Goal: Transaction & Acquisition: Obtain resource

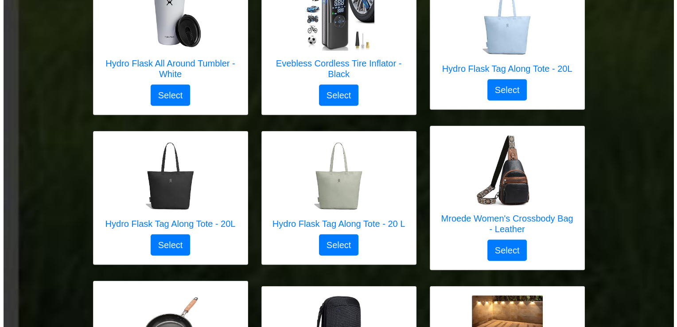
scroll to position [2340, 0]
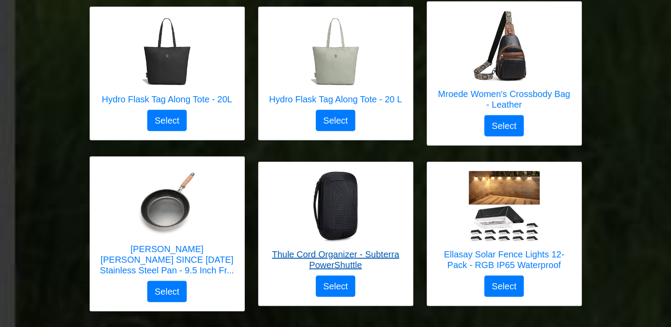
click at [342, 194] on img at bounding box center [335, 206] width 71 height 71
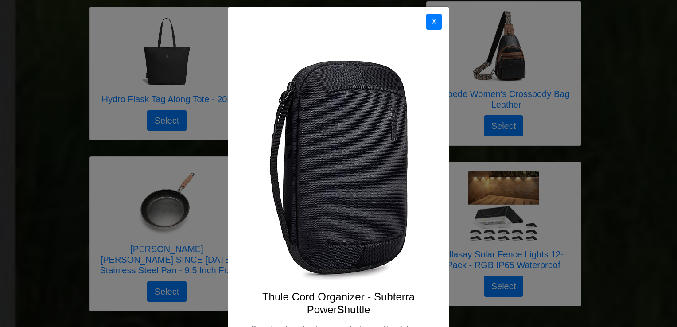
scroll to position [0, 0]
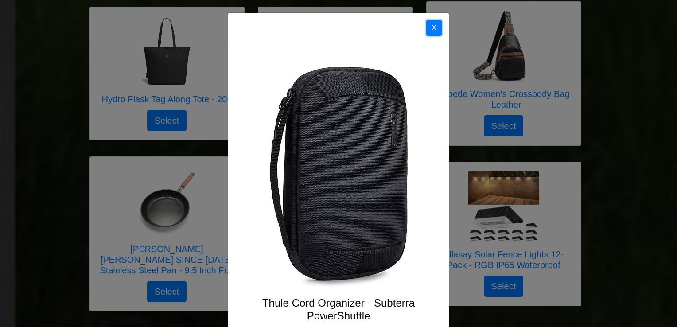
click at [436, 26] on button "X" at bounding box center [434, 28] width 16 height 16
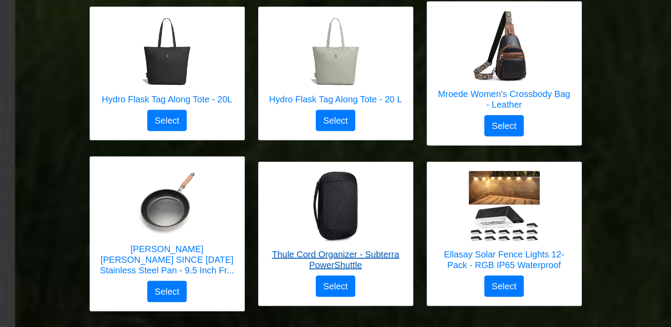
click at [331, 249] on h5 "Thule Cord Organizer - Subterra PowerShuttle" at bounding box center [335, 259] width 136 height 21
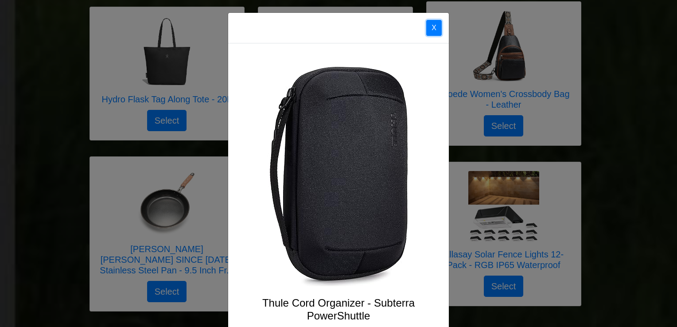
click at [434, 26] on button "X" at bounding box center [434, 28] width 16 height 16
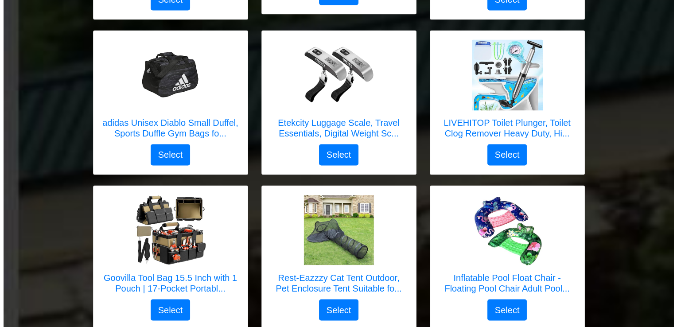
scroll to position [1365, 0]
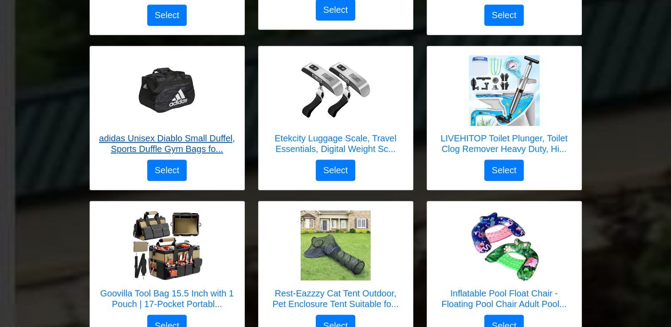
click at [164, 86] on img at bounding box center [167, 90] width 71 height 71
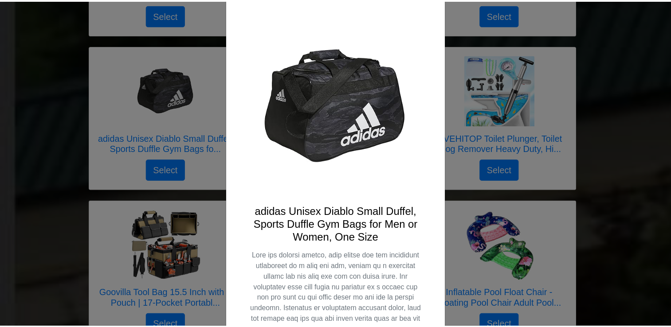
scroll to position [0, 0]
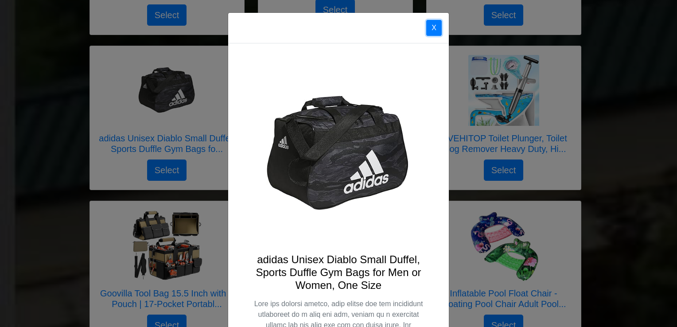
click at [432, 24] on button "X" at bounding box center [434, 28] width 16 height 16
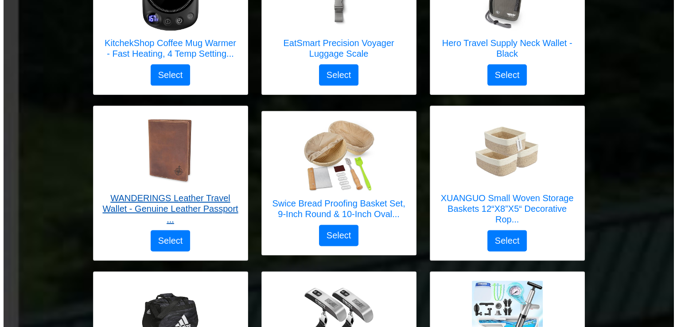
scroll to position [1188, 0]
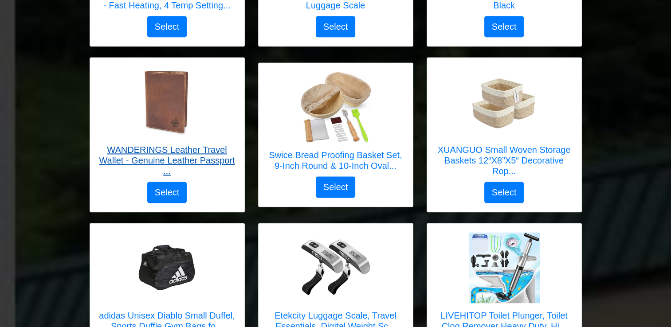
click at [173, 101] on img at bounding box center [167, 101] width 71 height 71
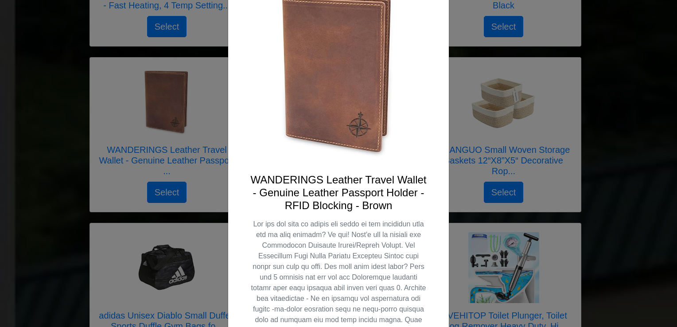
scroll to position [35, 0]
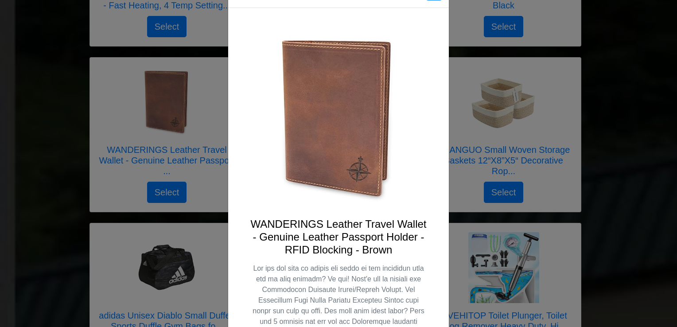
click at [331, 131] on img at bounding box center [338, 118] width 178 height 178
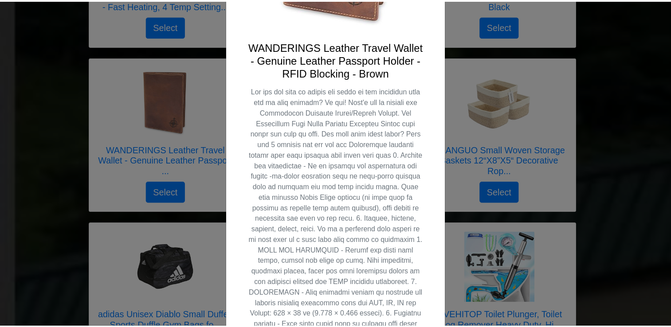
scroll to position [0, 0]
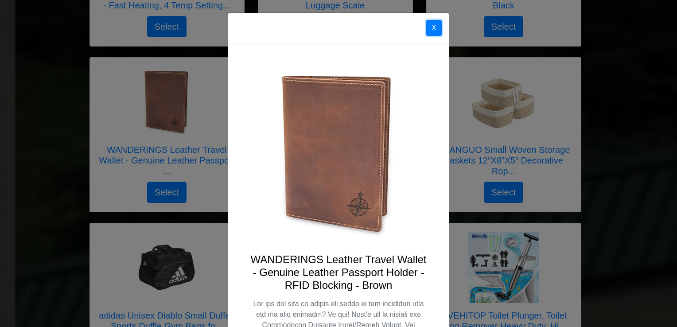
click at [426, 24] on button "X" at bounding box center [434, 28] width 16 height 16
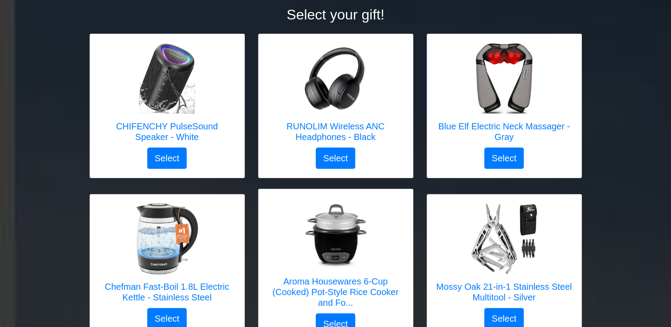
scroll to position [125, 0]
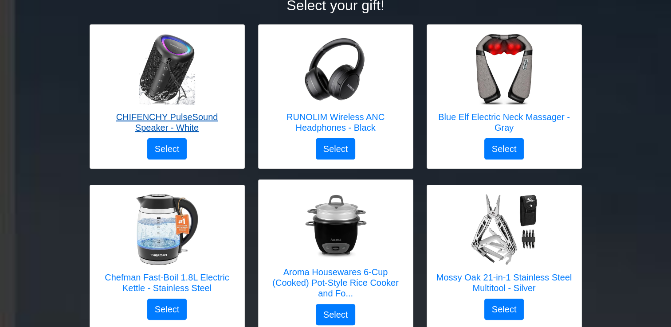
click at [167, 73] on img at bounding box center [167, 69] width 71 height 71
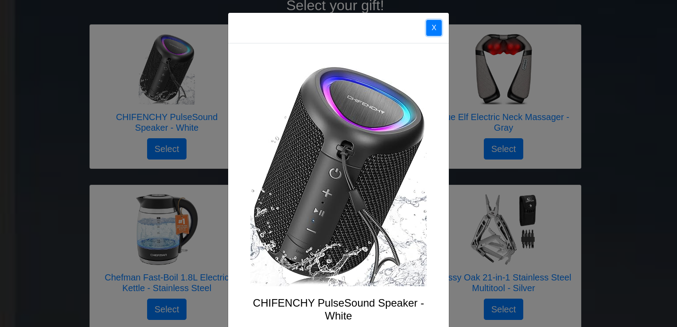
click at [433, 30] on button "X" at bounding box center [434, 28] width 16 height 16
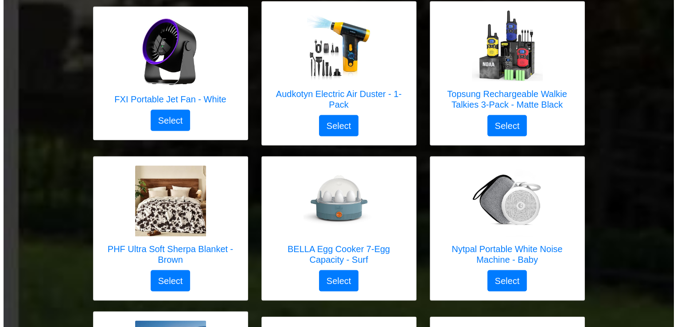
scroll to position [1676, 0]
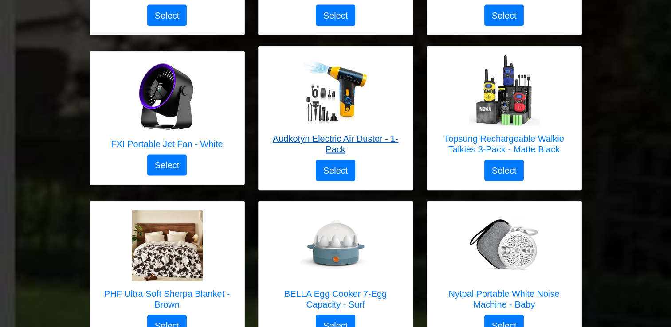
click at [327, 95] on img at bounding box center [335, 90] width 71 height 71
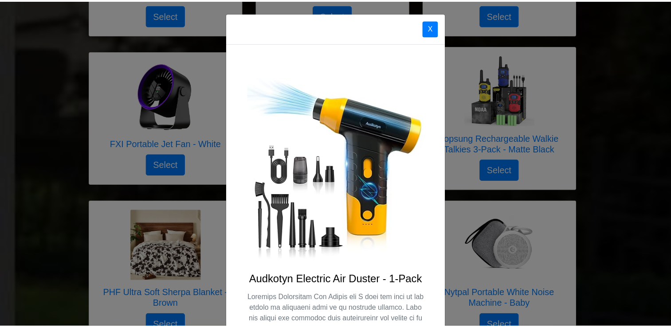
scroll to position [0, 0]
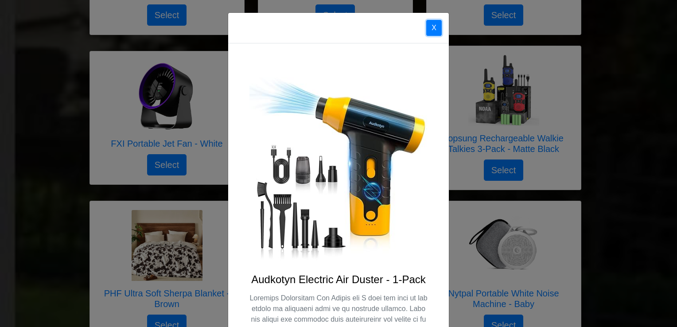
click at [427, 21] on button "X" at bounding box center [434, 28] width 16 height 16
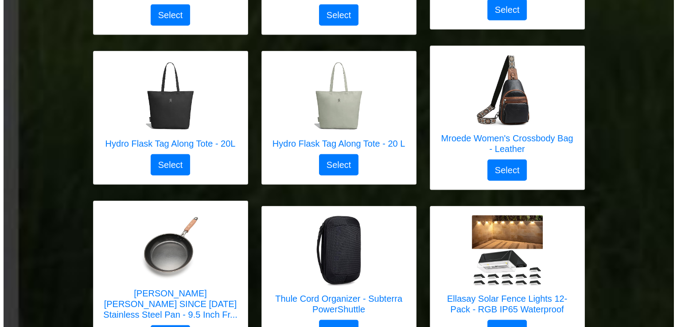
scroll to position [2340, 0]
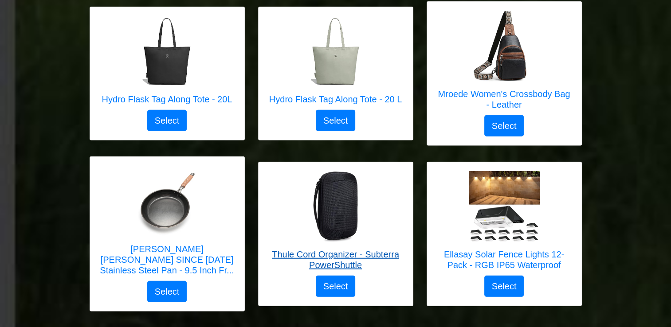
click at [337, 179] on img at bounding box center [335, 206] width 71 height 71
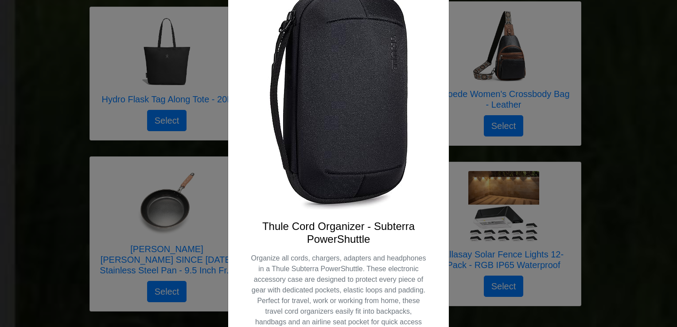
scroll to position [0, 0]
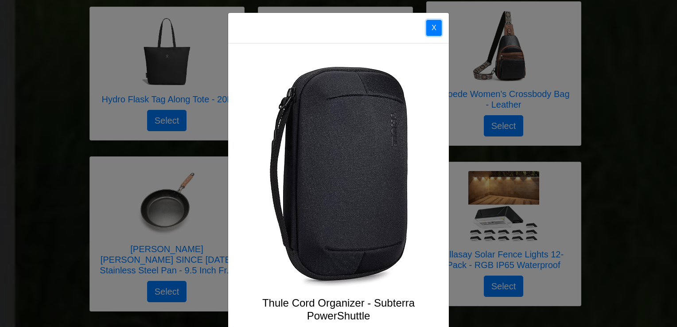
click at [437, 28] on button "X" at bounding box center [434, 28] width 16 height 16
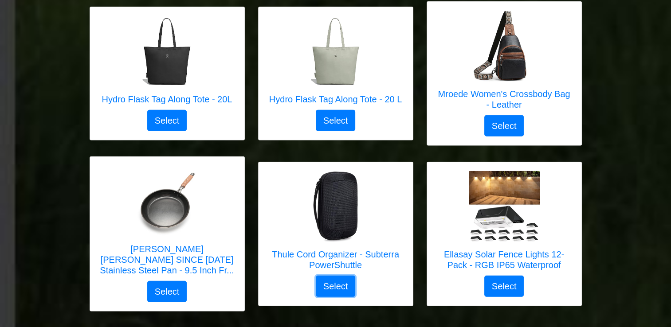
click at [335, 276] on button "Select" at bounding box center [336, 286] width 40 height 21
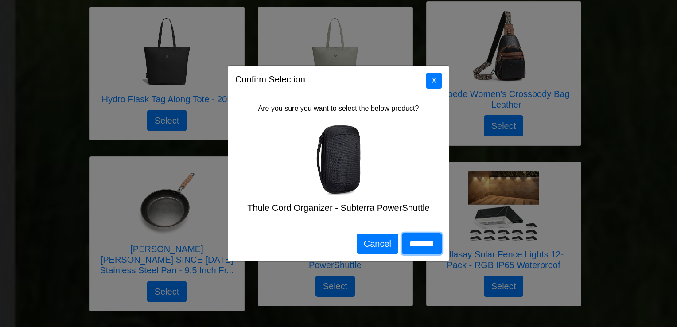
click at [408, 238] on input "*******" at bounding box center [422, 243] width 40 height 21
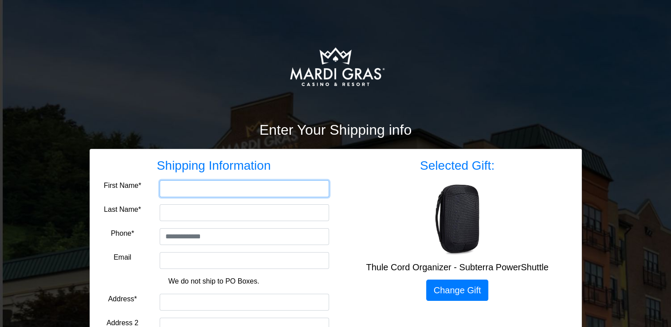
click at [174, 184] on input "First Name*" at bounding box center [244, 188] width 169 height 17
type input "****"
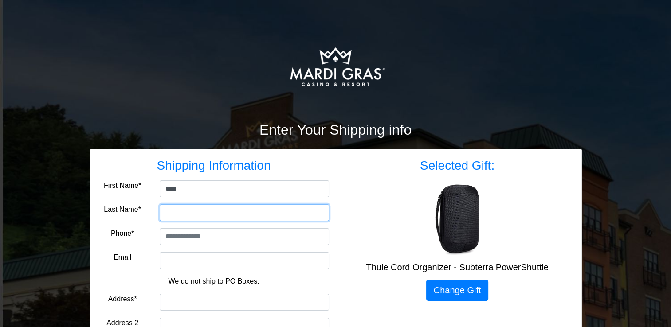
type input "*******"
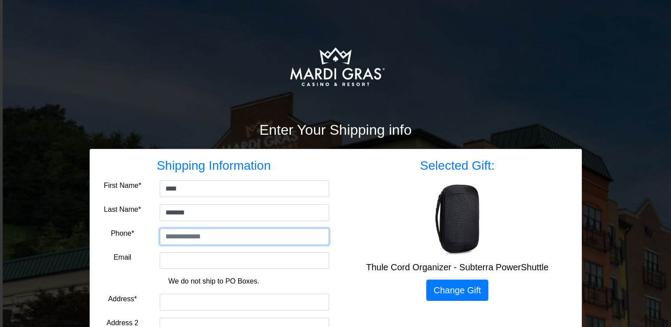
type input "**********"
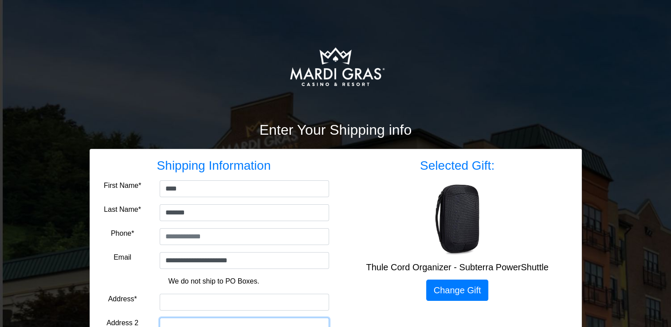
type input "*****"
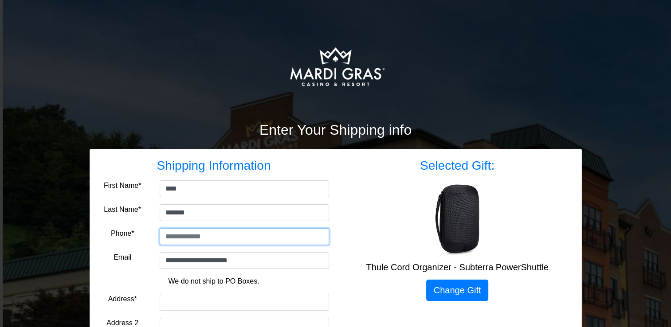
click at [227, 235] on input "tel" at bounding box center [244, 236] width 169 height 17
type input "**********"
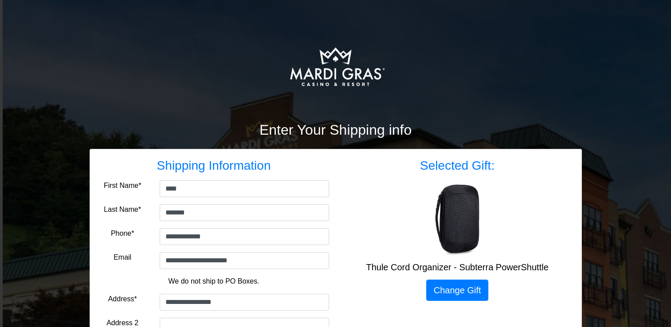
select select "**"
type input "*****"
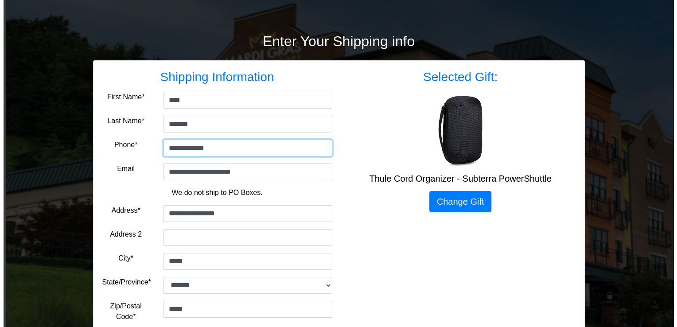
scroll to position [155, 0]
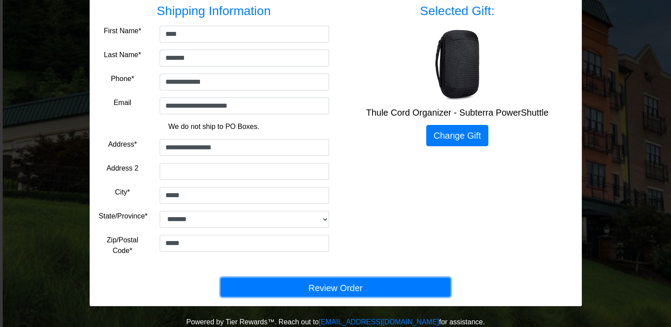
click at [330, 285] on button "Review Order" at bounding box center [335, 286] width 230 height 19
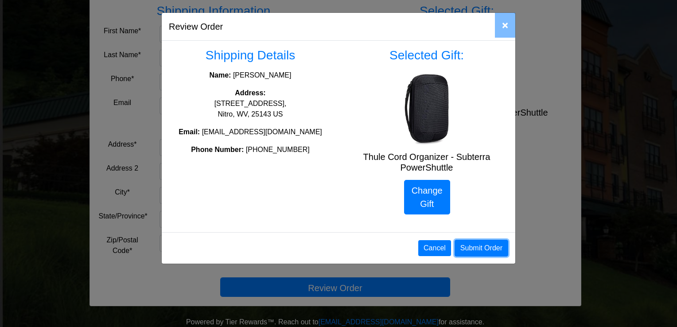
click at [473, 248] on button "Submit Order" at bounding box center [482, 248] width 54 height 17
